Goal: Navigation & Orientation: Find specific page/section

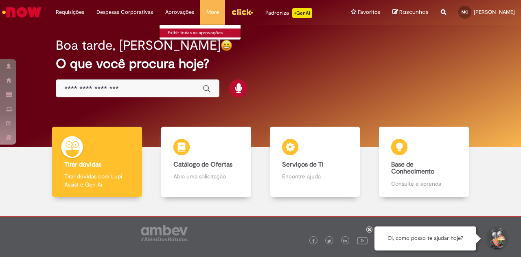
click at [179, 32] on link "Exibir todas as aprovações" at bounding box center [204, 32] width 90 height 9
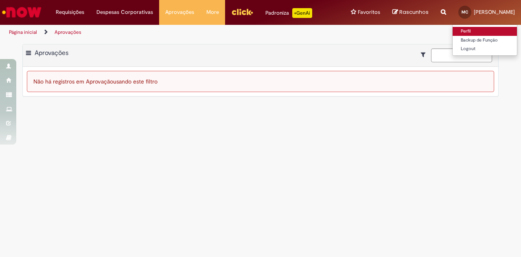
click at [458, 30] on link "Perfil" at bounding box center [484, 31] width 64 height 9
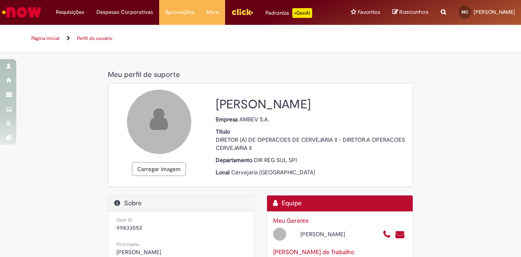
select select "**********"
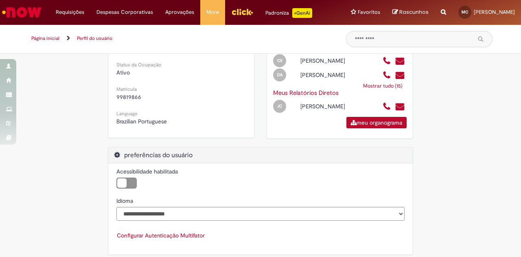
scroll to position [258, 0]
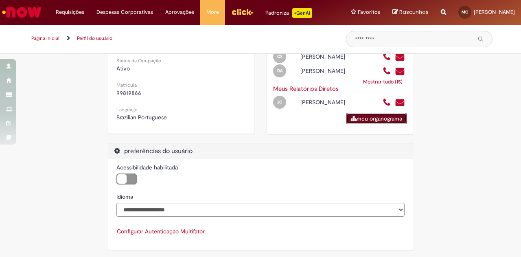
click at [369, 113] on link "meu organograma" at bounding box center [376, 118] width 60 height 11
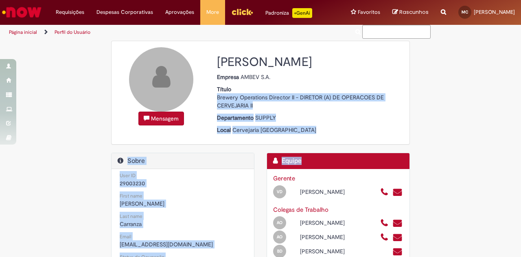
drag, startPoint x: 509, startPoint y: 92, endPoint x: 505, endPoint y: 163, distance: 71.3
click at [505, 163] on div "Mensagem Marcelo Carranza Empresa AMBEV S.A. Título Brewery Operations Director…" at bounding box center [260, 235] width 521 height 388
click at [504, 133] on div "Mensagem Marcelo Carranza Empresa AMBEV S.A. Título Brewery Operations Director…" at bounding box center [260, 235] width 521 height 388
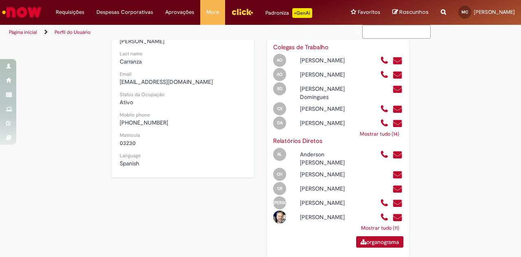
scroll to position [181, 0]
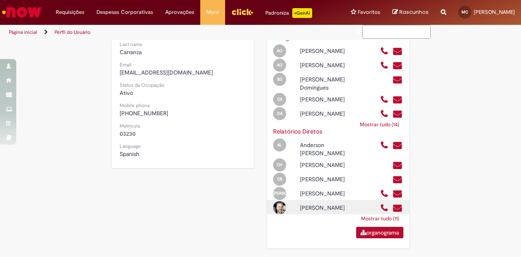
click at [307, 209] on div "Marcelo Amaral Da Silva" at bounding box center [334, 207] width 80 height 8
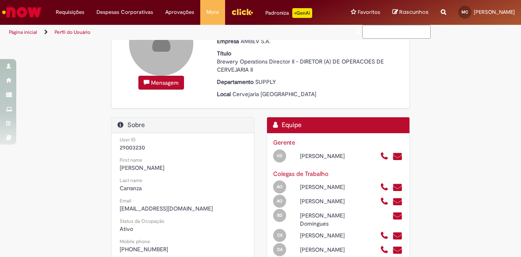
scroll to position [31, 0]
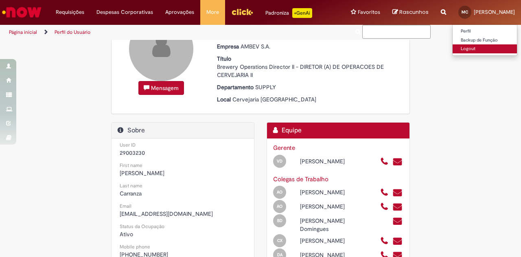
click at [452, 50] on link "Logout" at bounding box center [484, 48] width 64 height 9
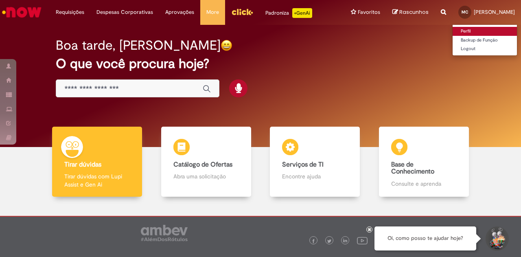
click at [453, 30] on link "Perfil" at bounding box center [484, 31] width 64 height 9
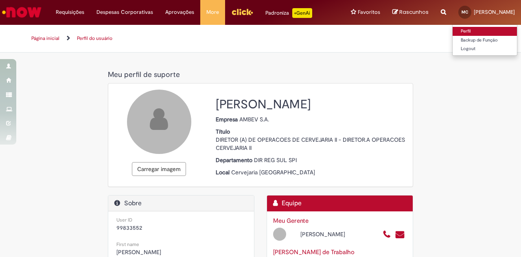
select select "**********"
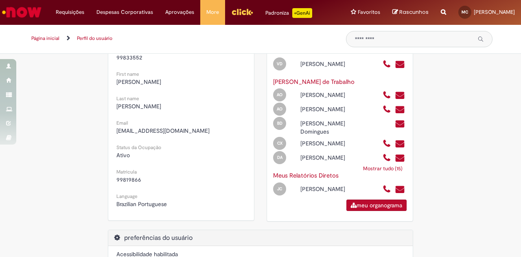
scroll to position [182, 0]
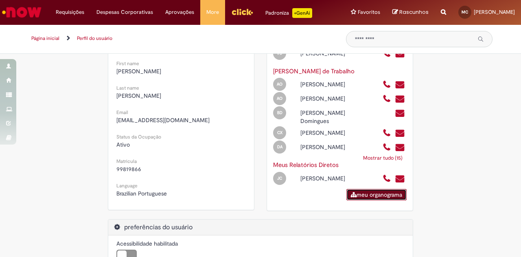
click at [354, 189] on link "meu organograma" at bounding box center [376, 194] width 60 height 11
